Goal: Information Seeking & Learning: Learn about a topic

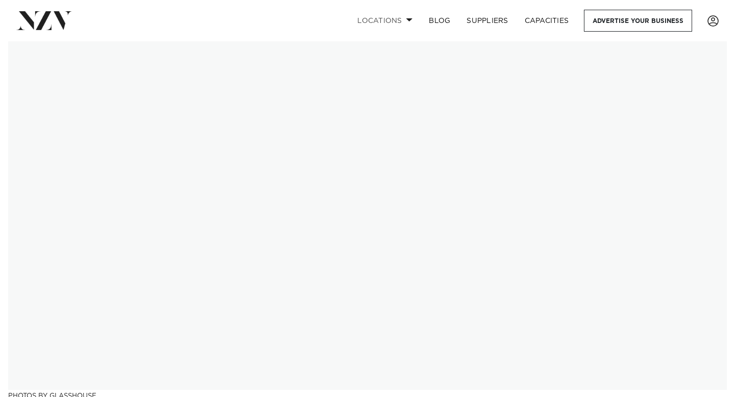
click at [406, 20] on span at bounding box center [409, 20] width 7 height 4
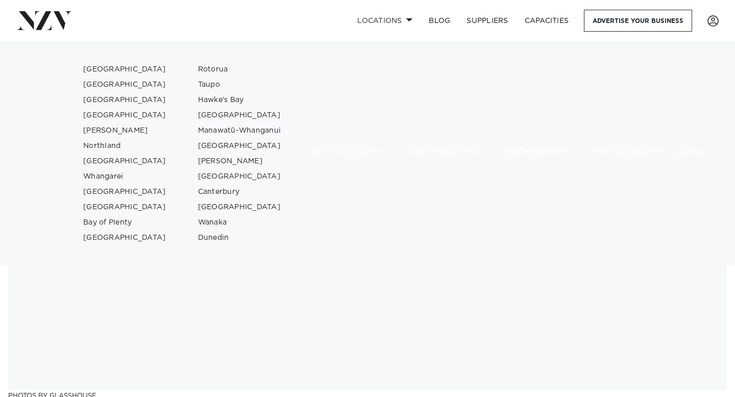
click at [246, 130] on link "Manawatū-Whanganui" at bounding box center [240, 130] width 100 height 15
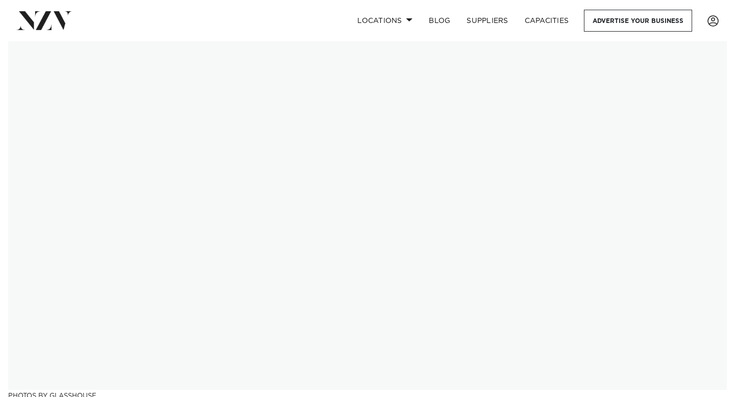
scroll to position [26, 0]
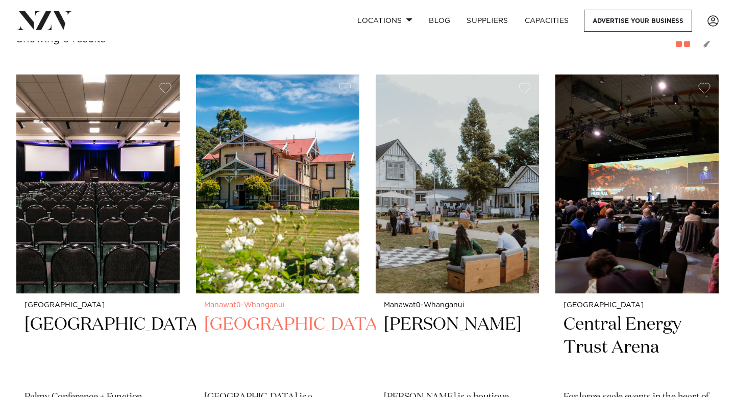
scroll to position [324, 0]
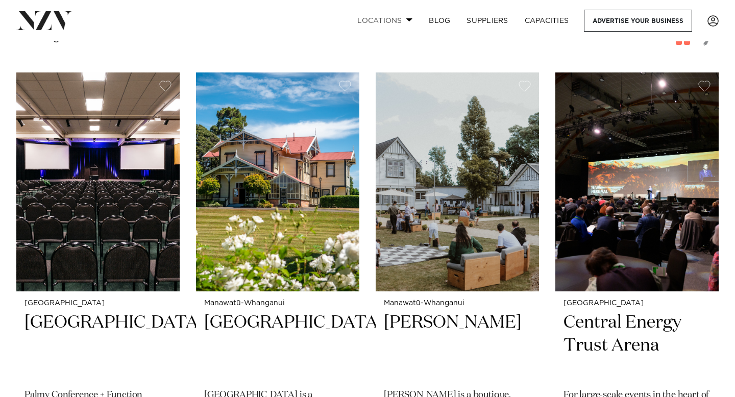
click at [397, 19] on link "Locations" at bounding box center [384, 21] width 71 height 22
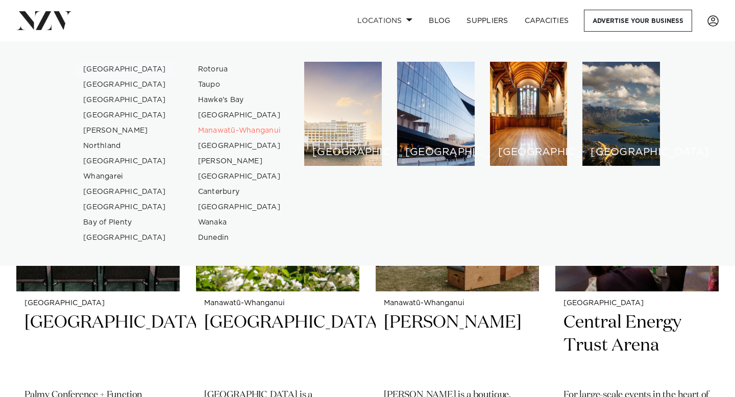
click at [114, 70] on link "[GEOGRAPHIC_DATA]" at bounding box center [125, 69] width 100 height 15
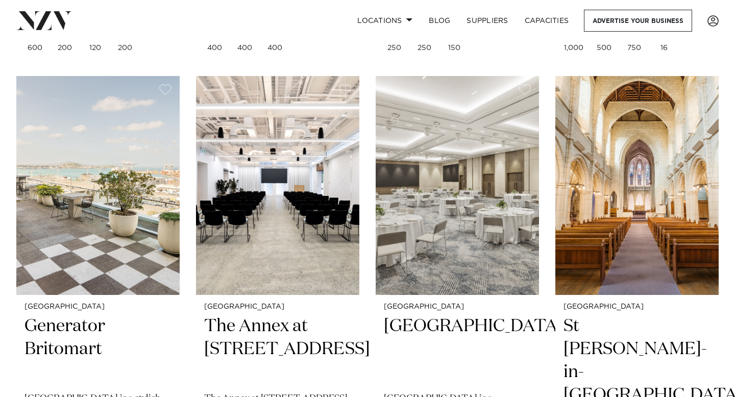
scroll to position [822, 0]
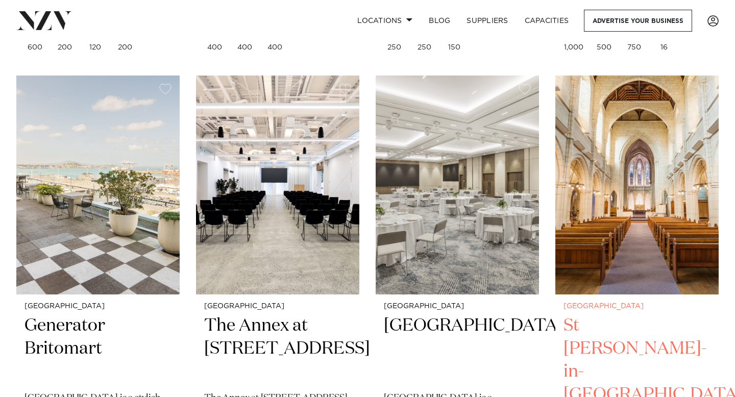
click at [648, 211] on img at bounding box center [636, 185] width 163 height 219
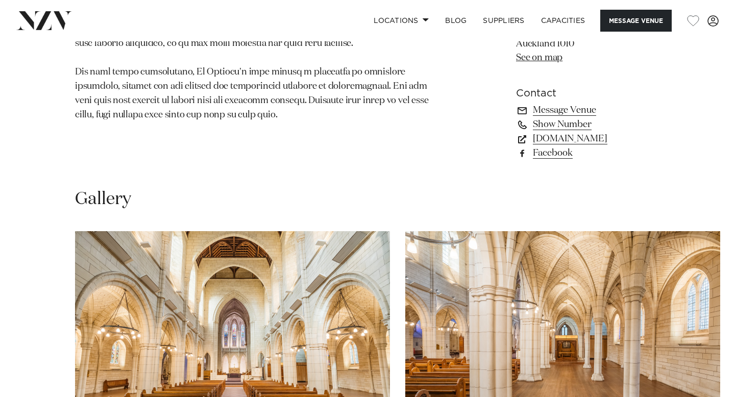
scroll to position [950, 0]
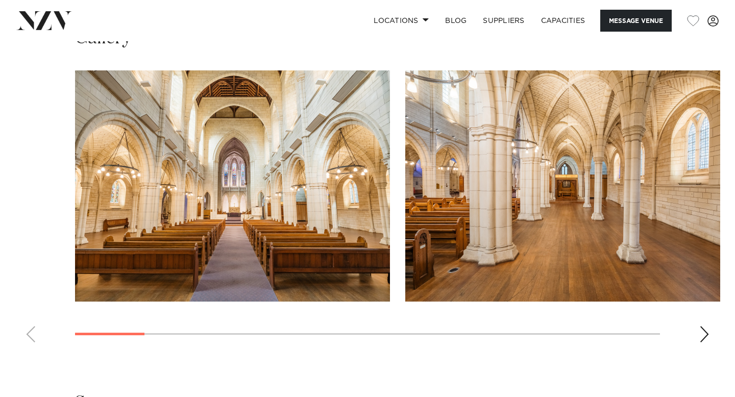
click at [700, 326] on div "Next slide" at bounding box center [704, 334] width 10 height 16
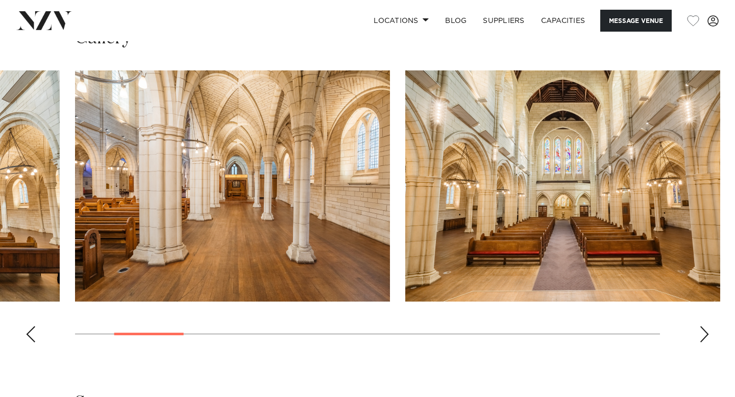
click at [703, 326] on div "Next slide" at bounding box center [704, 334] width 10 height 16
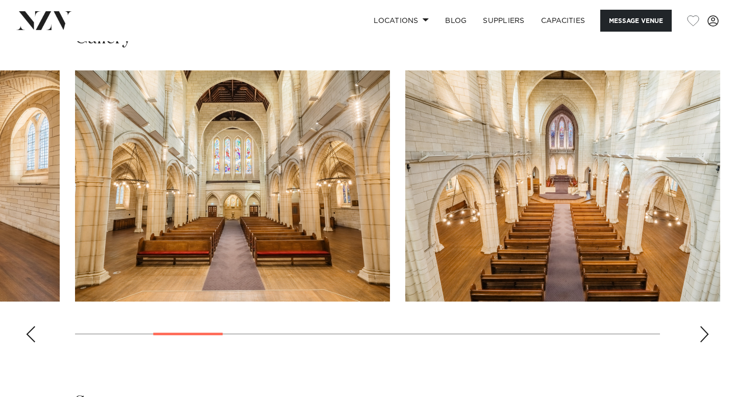
click at [702, 326] on div "Next slide" at bounding box center [704, 334] width 10 height 16
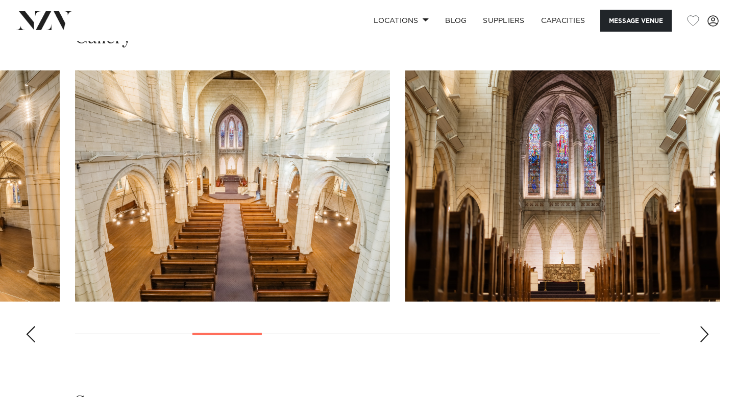
click at [702, 326] on div "Next slide" at bounding box center [704, 334] width 10 height 16
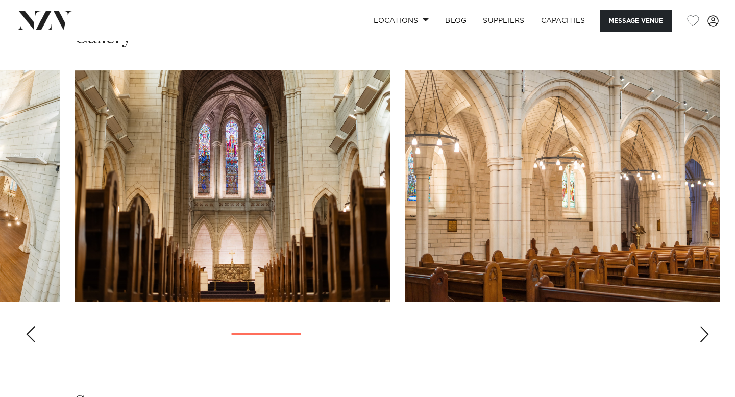
click at [702, 326] on div "Next slide" at bounding box center [704, 334] width 10 height 16
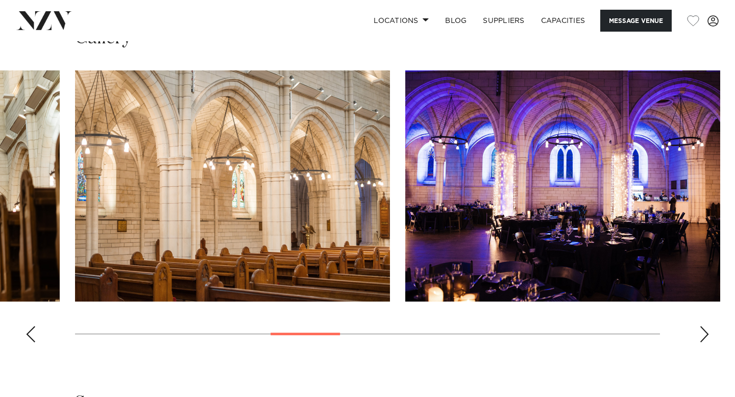
click at [702, 326] on div "Next slide" at bounding box center [704, 334] width 10 height 16
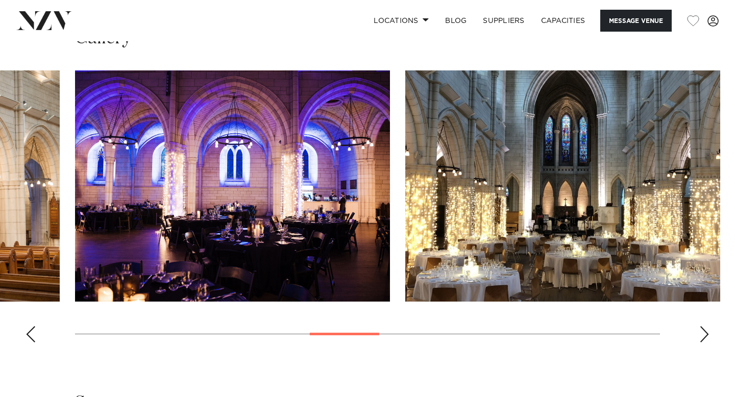
click at [702, 326] on div "Next slide" at bounding box center [704, 334] width 10 height 16
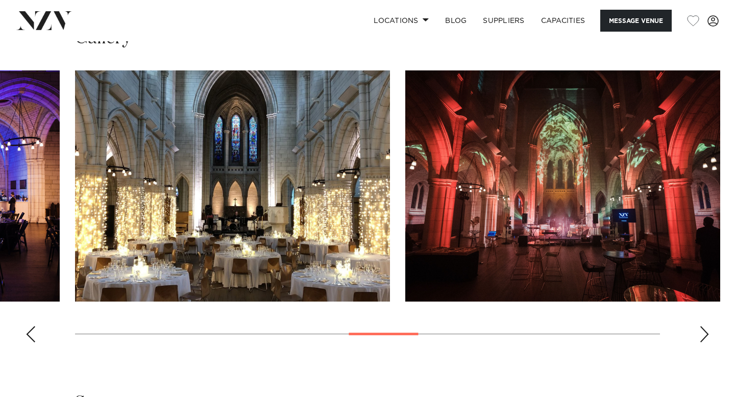
click at [702, 326] on div "Next slide" at bounding box center [704, 334] width 10 height 16
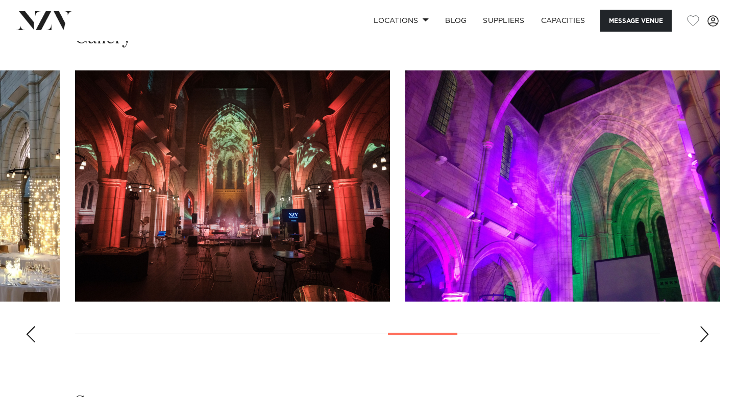
click at [702, 326] on div "Next slide" at bounding box center [704, 334] width 10 height 16
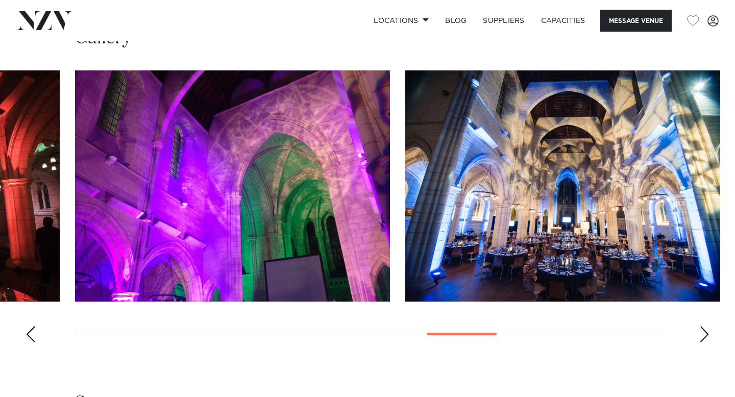
click at [702, 326] on div "Next slide" at bounding box center [704, 334] width 10 height 16
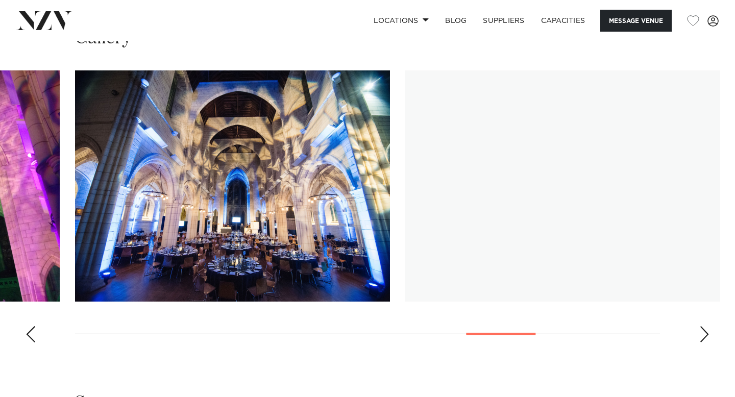
click at [702, 326] on div "Next slide" at bounding box center [704, 334] width 10 height 16
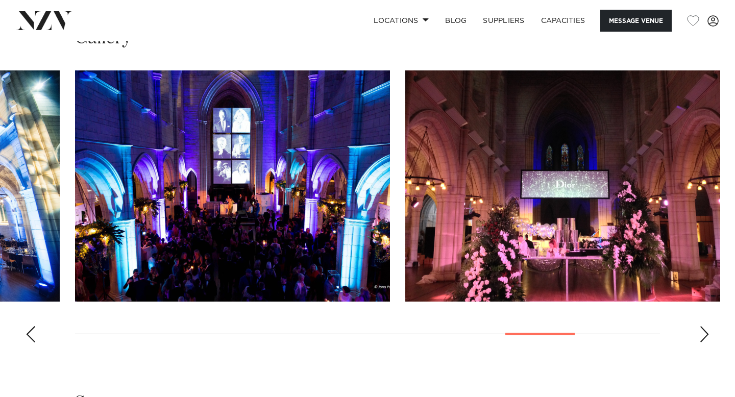
click at [702, 326] on div "Next slide" at bounding box center [704, 334] width 10 height 16
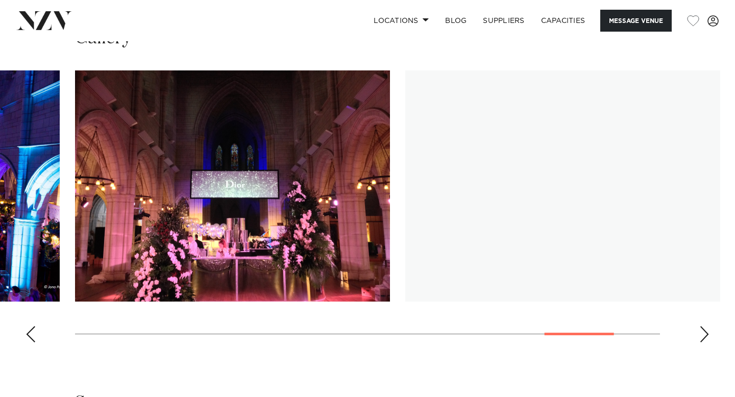
click at [702, 326] on div "Next slide" at bounding box center [704, 334] width 10 height 16
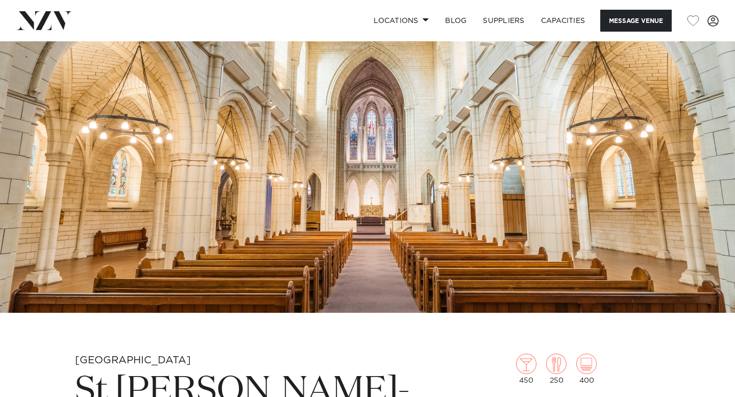
scroll to position [0, 0]
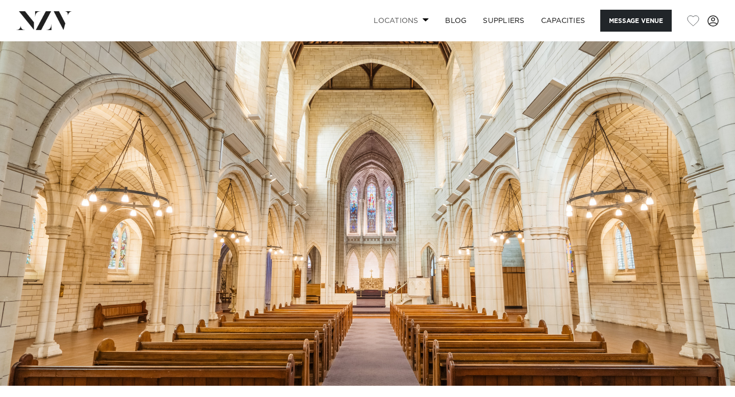
click at [409, 18] on link "Locations" at bounding box center [400, 21] width 71 height 22
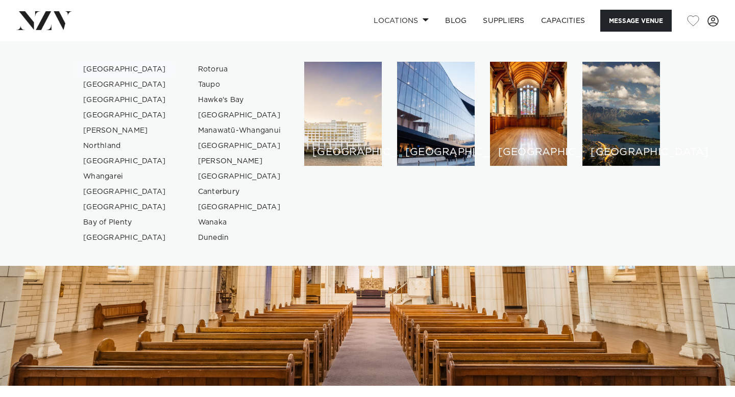
click at [115, 69] on link "[GEOGRAPHIC_DATA]" at bounding box center [125, 69] width 100 height 15
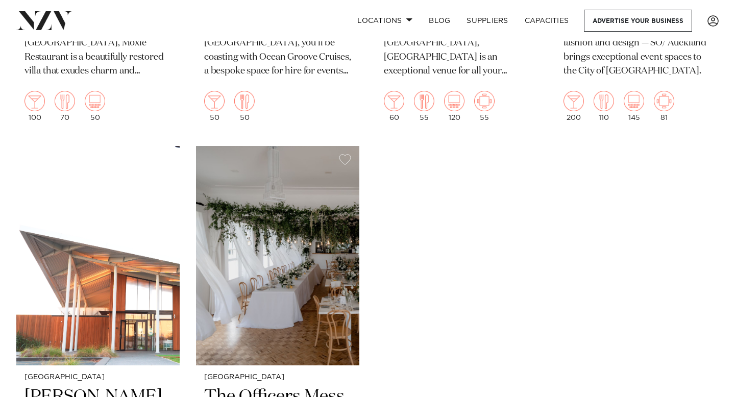
scroll to position [5732, 0]
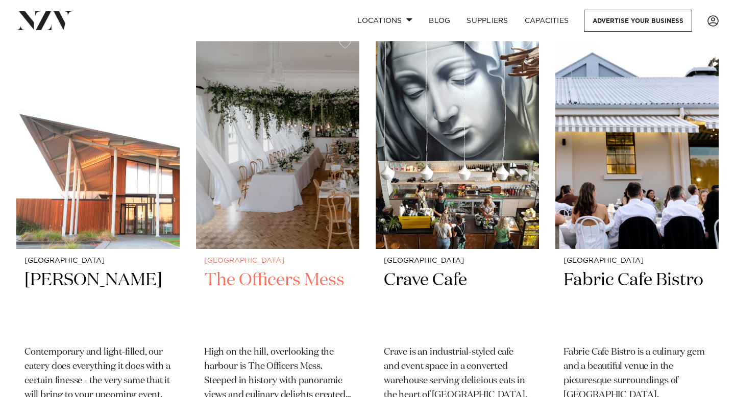
click at [270, 172] on img at bounding box center [277, 139] width 163 height 219
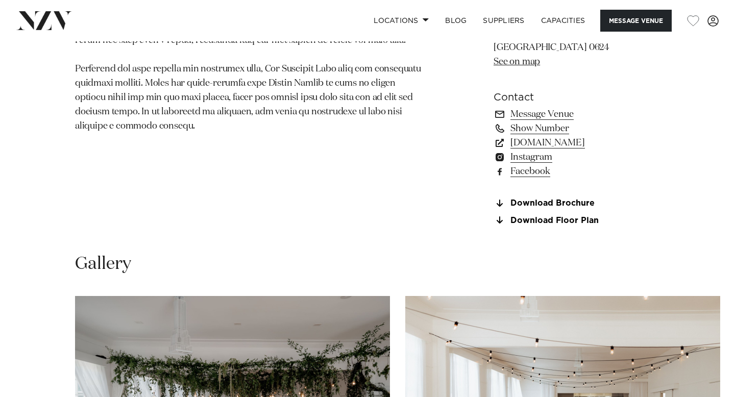
scroll to position [984, 0]
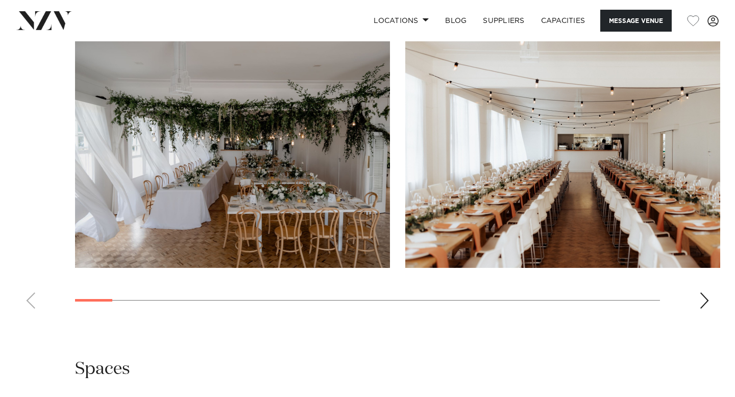
click at [699, 298] on div "Next slide" at bounding box center [704, 300] width 10 height 16
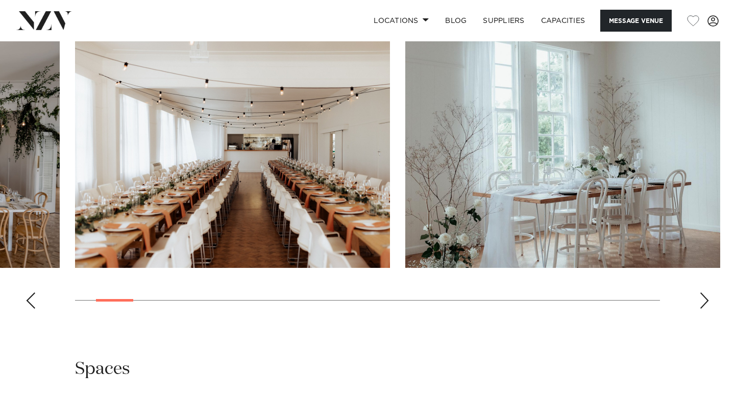
click at [699, 297] on div "Next slide" at bounding box center [704, 300] width 10 height 16
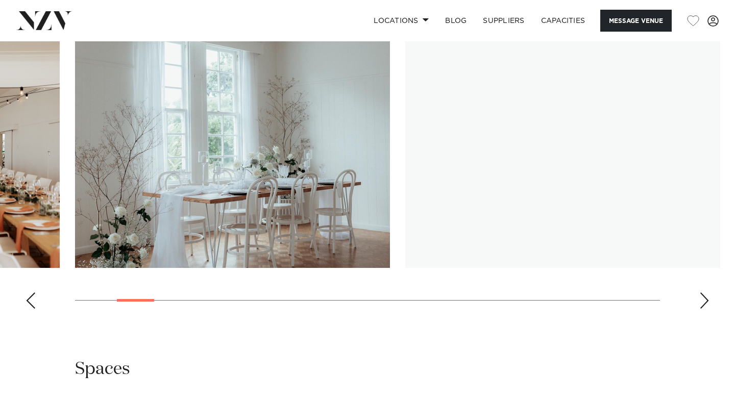
click at [699, 297] on div "Next slide" at bounding box center [704, 300] width 10 height 16
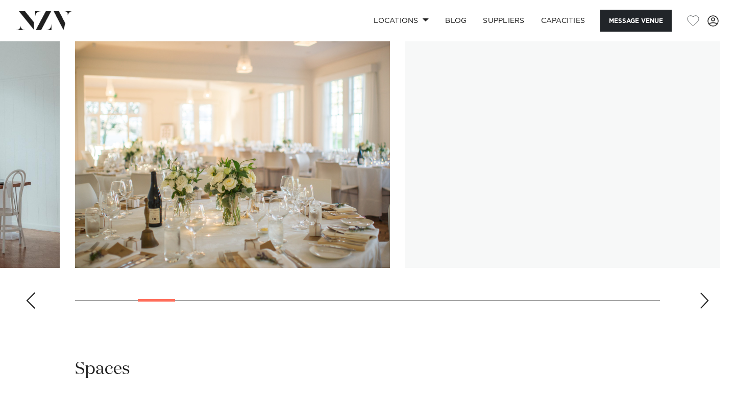
click at [699, 297] on div "Next slide" at bounding box center [704, 300] width 10 height 16
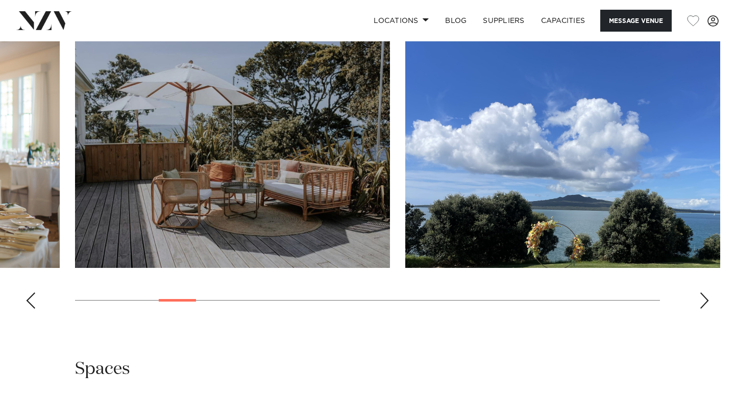
click at [699, 297] on div "Next slide" at bounding box center [704, 300] width 10 height 16
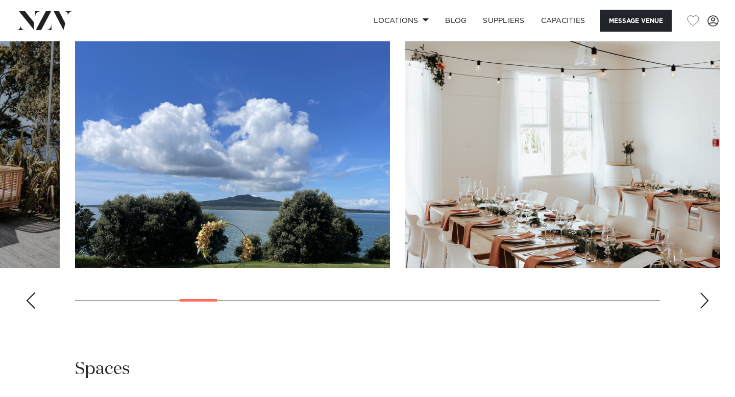
click at [699, 298] on div "Next slide" at bounding box center [704, 300] width 10 height 16
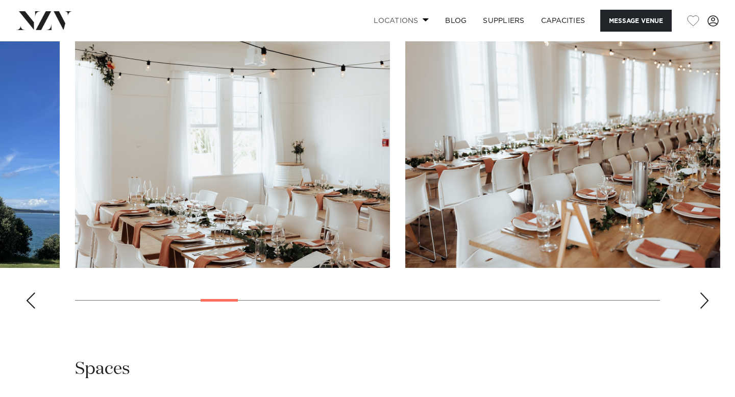
click at [423, 19] on span at bounding box center [426, 20] width 7 height 4
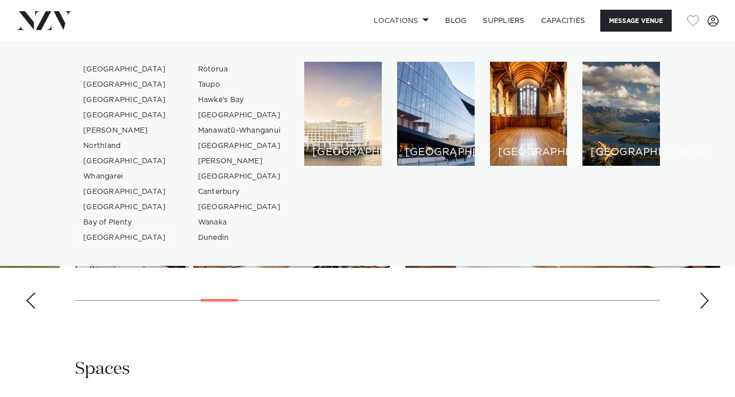
click at [102, 239] on link "[GEOGRAPHIC_DATA]" at bounding box center [125, 237] width 100 height 15
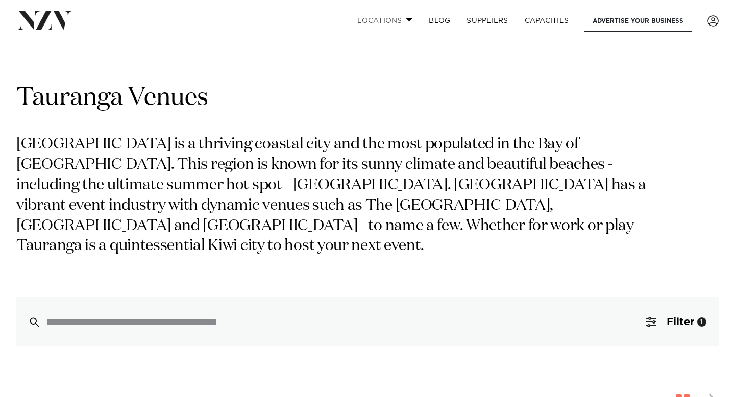
click at [392, 17] on link "Locations" at bounding box center [384, 21] width 71 height 22
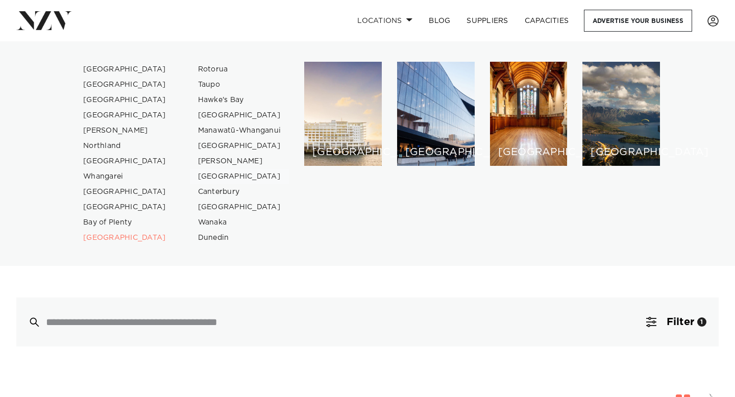
click at [213, 177] on link "[GEOGRAPHIC_DATA]" at bounding box center [240, 176] width 100 height 15
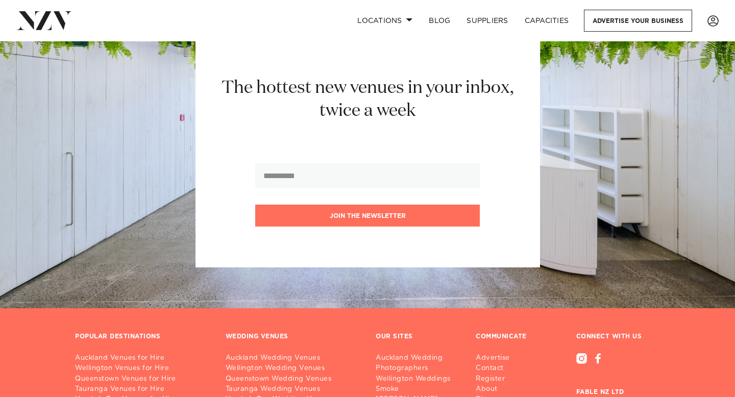
scroll to position [1542, 0]
